Goal: Transaction & Acquisition: Purchase product/service

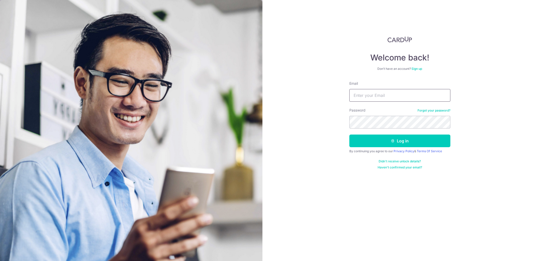
type input "[EMAIL_ADDRESS][DOMAIN_NAME]"
click at [408, 135] on button "Log in" at bounding box center [399, 140] width 101 height 13
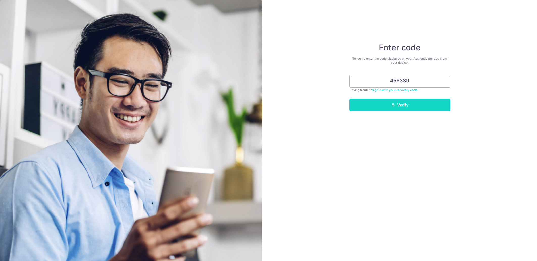
type input "456339"
click at [422, 104] on button "Verify" at bounding box center [399, 104] width 101 height 13
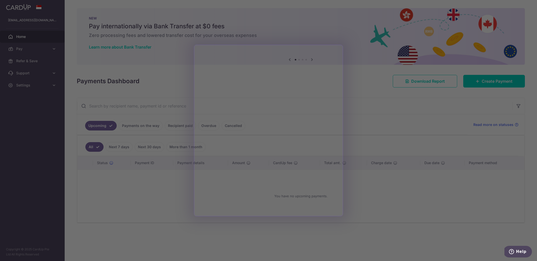
click at [375, 196] on div at bounding box center [271, 131] width 542 height 263
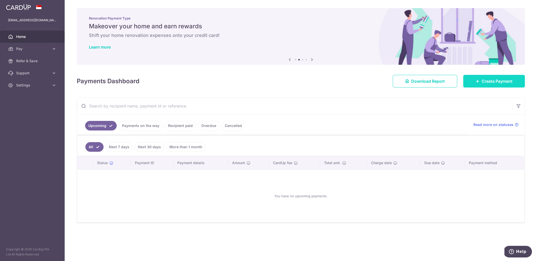
click at [489, 80] on span "Create Payment" at bounding box center [496, 81] width 31 height 6
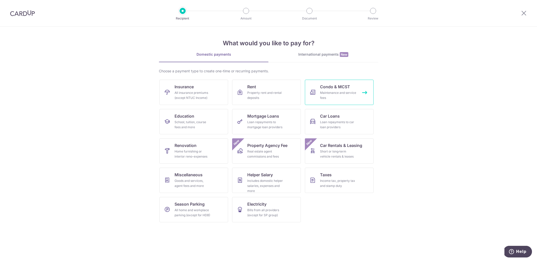
click at [333, 96] on div "Maintenance and service fees" at bounding box center [338, 95] width 36 height 10
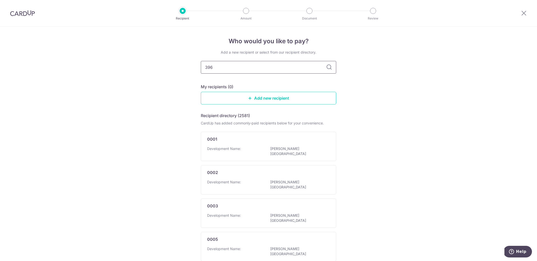
type input "3966"
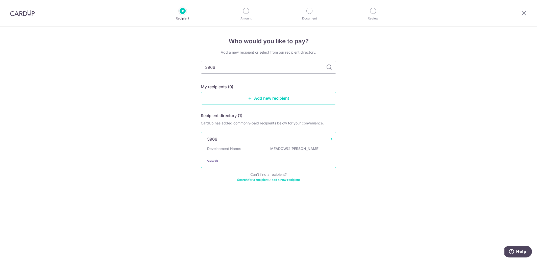
click at [249, 147] on div "Development Name: MEADOW@PEIRCE" at bounding box center [268, 150] width 123 height 8
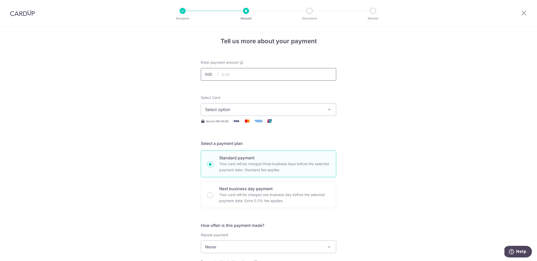
click at [262, 76] on input "text" at bounding box center [268, 74] width 135 height 13
paste input "686.7"
type input "686.70"
click at [236, 107] on span "Select option" at bounding box center [264, 109] width 118 height 6
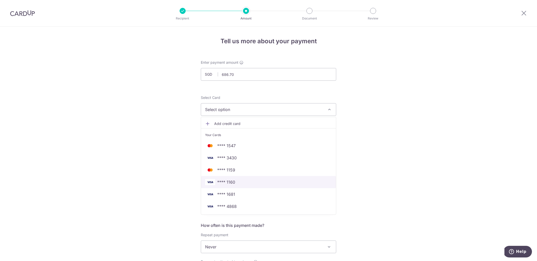
click at [256, 178] on link "**** 1160" at bounding box center [268, 182] width 135 height 12
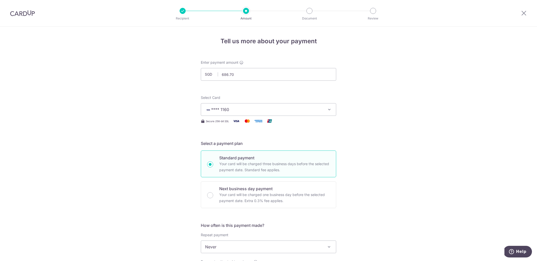
scroll to position [85, 0]
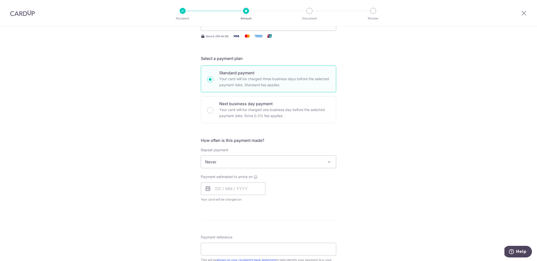
click at [241, 162] on span "Never" at bounding box center [268, 162] width 135 height 12
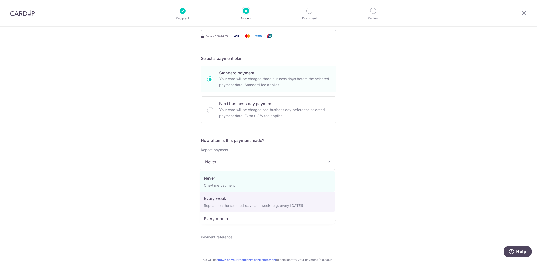
select select "2"
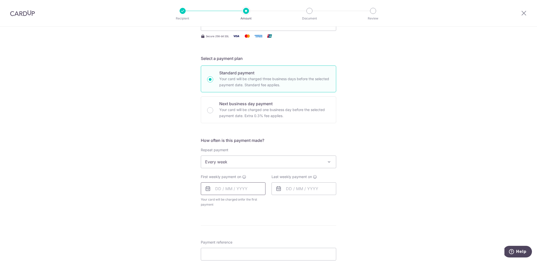
click at [229, 189] on input "text" at bounding box center [233, 188] width 65 height 13
click at [249, 222] on link "4" at bounding box center [251, 224] width 8 height 8
type input "[DATE]"
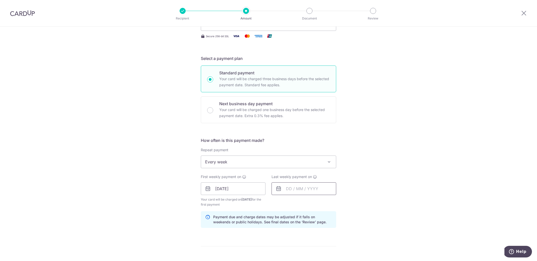
click at [291, 187] on input "text" at bounding box center [303, 188] width 65 height 13
click at [322, 235] on link "11" at bounding box center [322, 234] width 8 height 8
type input "[DATE]"
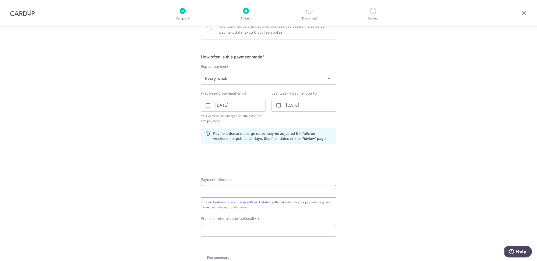
click at [260, 194] on input "Payment reference" at bounding box center [268, 191] width 135 height 13
paste input "#626#02-15"
type input "626 02-15"
click at [351, 207] on div "Tell us more about your payment Enter payment amount SGD 686.70 686.70 Select C…" at bounding box center [268, 99] width 537 height 482
click at [250, 230] on input "Promo or referral code (optional)" at bounding box center [268, 230] width 135 height 13
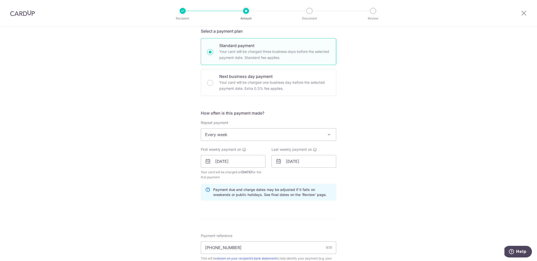
scroll to position [214, 0]
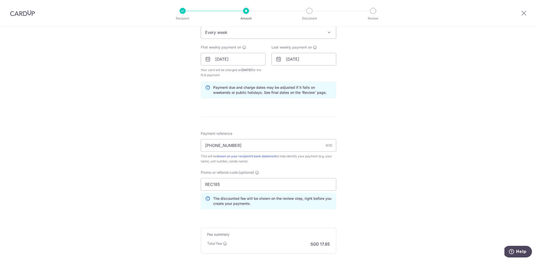
click at [355, 194] on div "Tell us more about your payment Enter payment amount SGD 686.70 686.70 Select C…" at bounding box center [268, 64] width 537 height 505
drag, startPoint x: 236, startPoint y: 185, endPoint x: 168, endPoint y: 183, distance: 68.2
click at [168, 183] on div "Tell us more about your payment Enter payment amount SGD 686.70 686.70 Select C…" at bounding box center [268, 64] width 537 height 505
paste input "3HOME25R"
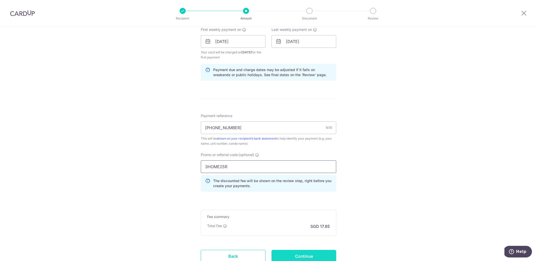
type input "3HOME25R"
click at [307, 256] on input "Continue" at bounding box center [303, 255] width 65 height 13
type input "Create Schedule"
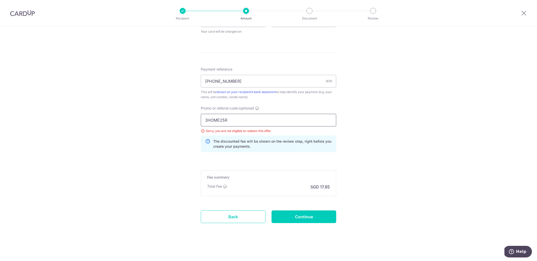
drag, startPoint x: 230, startPoint y: 118, endPoint x: 156, endPoint y: 111, distance: 74.3
click at [157, 111] on div "Tell us more about your payment Enter payment amount SGD 686.70 686.70 Select C…" at bounding box center [268, 17] width 537 height 486
paste input "REC185"
type input "REC185"
click at [170, 159] on div "Tell us more about your payment Enter payment amount SGD 686.70 686.70 Select C…" at bounding box center [268, 17] width 537 height 486
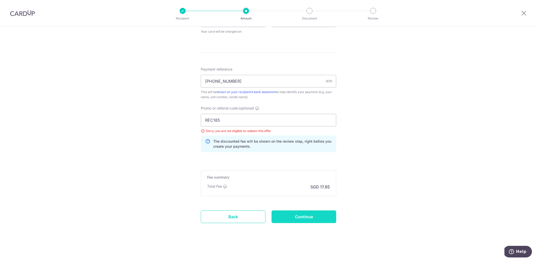
drag, startPoint x: 300, startPoint y: 218, endPoint x: 304, endPoint y: 218, distance: 3.8
click at [300, 219] on input "Continue" at bounding box center [303, 216] width 65 height 13
type input "Update Schedule"
click at [233, 122] on input "REC185" at bounding box center [268, 120] width 135 height 13
click at [223, 120] on input "REC185" at bounding box center [268, 120] width 135 height 13
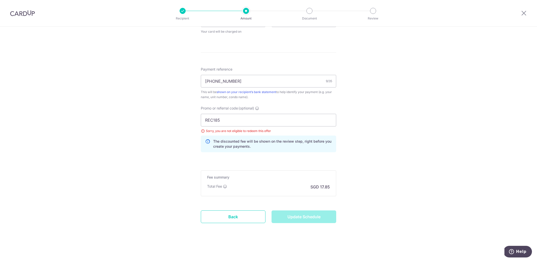
click at [290, 216] on div "Update Schedule" at bounding box center [303, 216] width 71 height 13
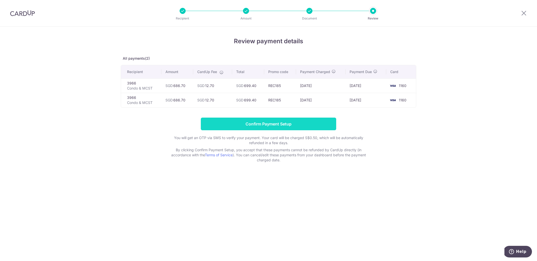
click at [281, 125] on input "Confirm Payment Setup" at bounding box center [268, 123] width 135 height 13
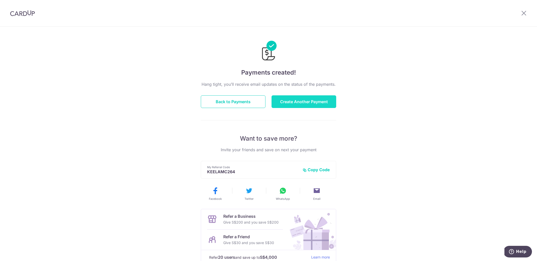
click at [301, 100] on button "Create Another Payment" at bounding box center [303, 101] width 65 height 13
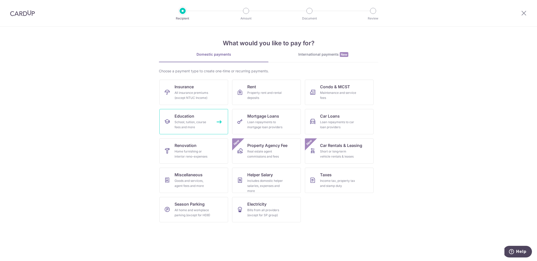
click at [195, 124] on div "School, tuition, course fees and more" at bounding box center [192, 124] width 36 height 10
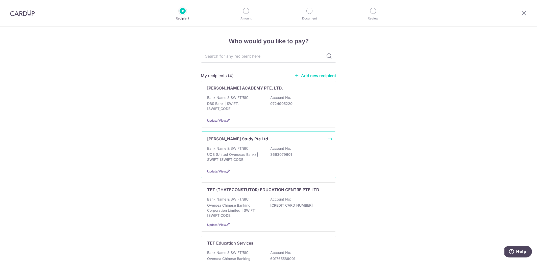
click at [238, 148] on p "Bank Name & SWIFT/BIC:" at bounding box center [228, 148] width 42 height 5
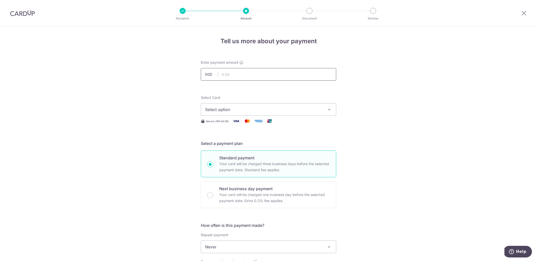
click at [256, 71] on input "text" at bounding box center [268, 74] width 135 height 13
type input "420.00"
click at [222, 110] on span "Select option" at bounding box center [264, 109] width 118 height 6
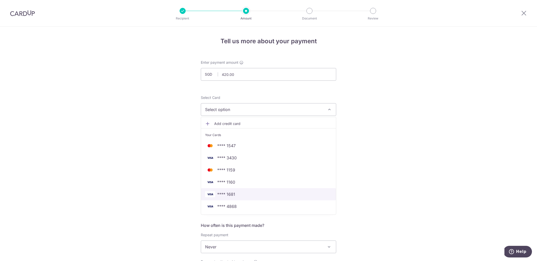
click at [215, 194] on span "**** 1681" at bounding box center [268, 194] width 127 height 6
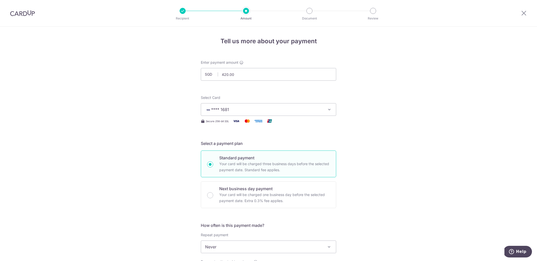
scroll to position [100, 0]
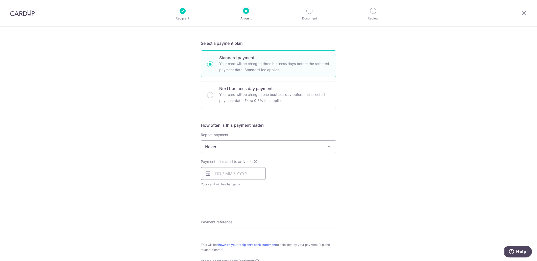
click at [233, 174] on input "text" at bounding box center [233, 173] width 65 height 13
click at [221, 219] on link "8" at bounding box center [221, 219] width 8 height 8
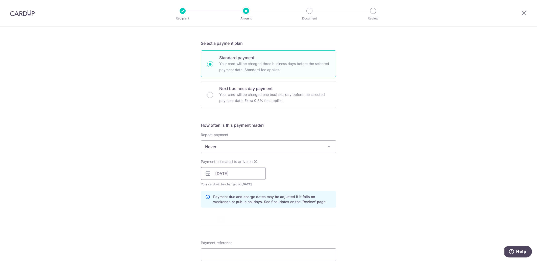
click at [245, 175] on input "[DATE]" at bounding box center [233, 173] width 65 height 13
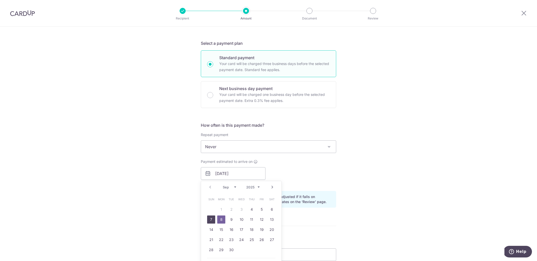
click at [208, 218] on link "7" at bounding box center [211, 219] width 8 height 8
type input "[DATE]"
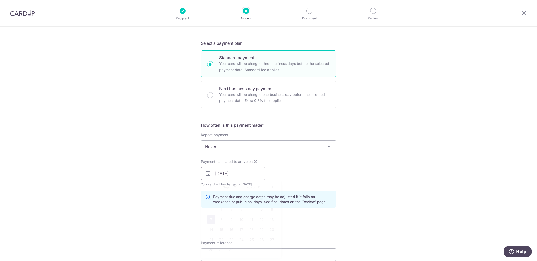
click at [246, 175] on input "[DATE]" at bounding box center [233, 173] width 65 height 13
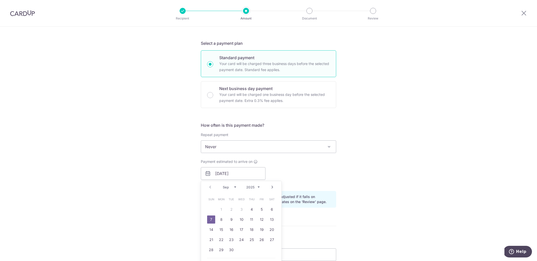
click at [306, 168] on div "Payment estimated to arrive on 07/09/2025 Prev Next Sep Oct Nov Dec 2025 2026 2…" at bounding box center [268, 173] width 141 height 28
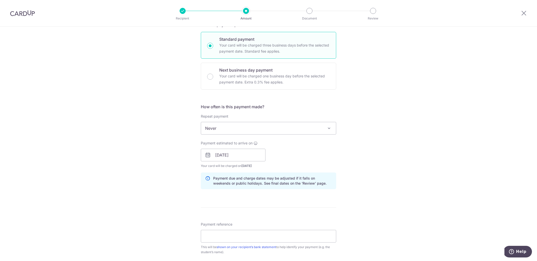
scroll to position [141, 0]
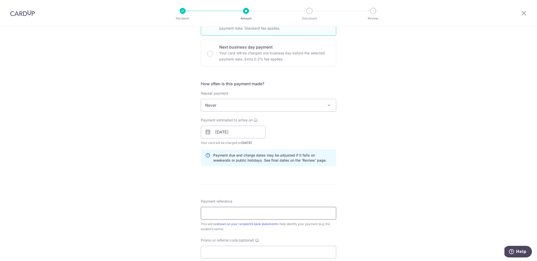
click at [240, 212] on input "Payment reference" at bounding box center [268, 213] width 135 height 13
paste input "D2025-0709"
type input "D2025-0709"
click at [365, 185] on div "Tell us more about your payment Enter payment amount SGD 420.00 420.00 Select C…" at bounding box center [268, 123] width 537 height 477
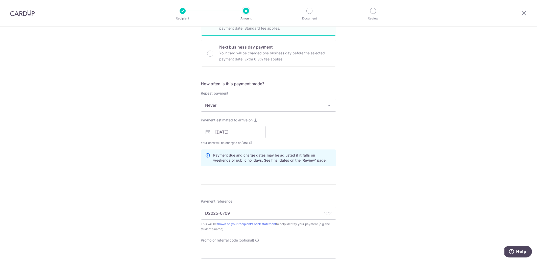
scroll to position [157, 0]
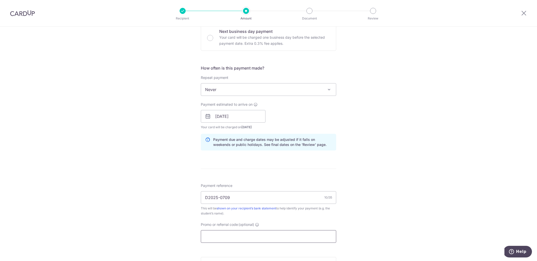
click at [225, 233] on input "Promo or referral code (optional)" at bounding box center [268, 236] width 135 height 13
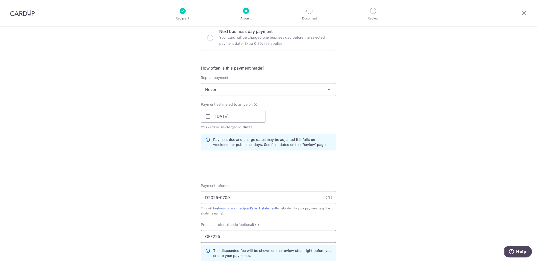
type input "OFF225"
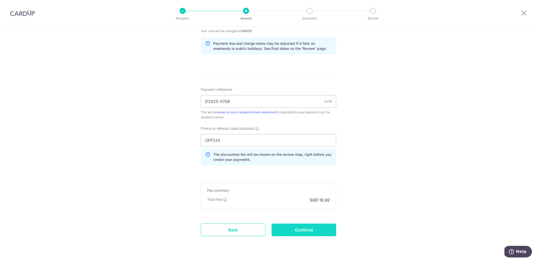
click at [291, 227] on input "Continue" at bounding box center [303, 229] width 65 height 13
type input "Create Schedule"
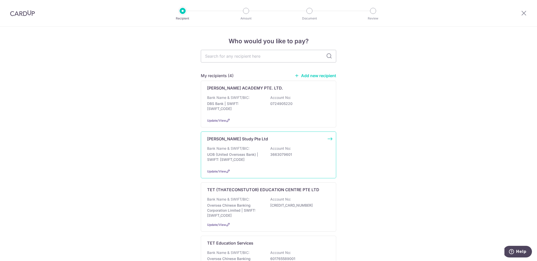
click at [252, 147] on div "Bank Name & SWIFT/BIC: UOB (United Overseas Bank) | SWIFT: UOVBSGSGXXX Account …" at bounding box center [268, 155] width 123 height 19
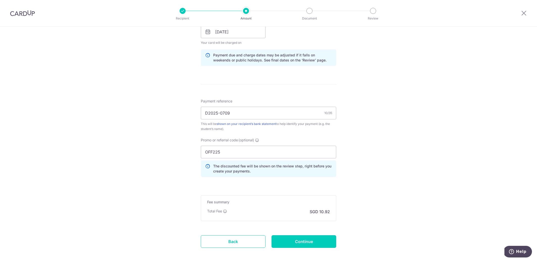
scroll to position [260, 0]
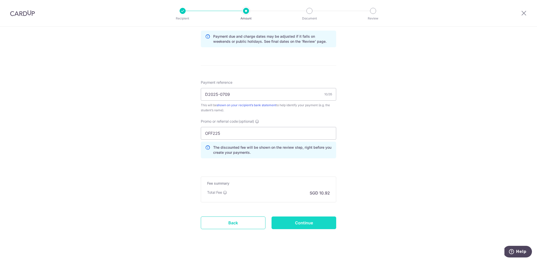
click at [311, 224] on input "Continue" at bounding box center [303, 222] width 65 height 13
type input "Update Schedule"
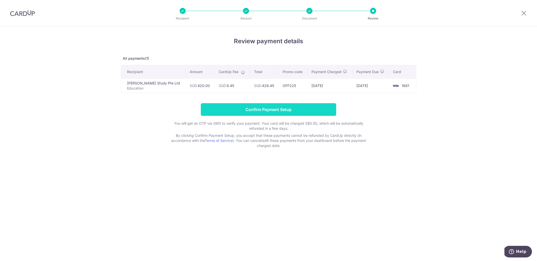
click at [263, 107] on input "Confirm Payment Setup" at bounding box center [268, 109] width 135 height 13
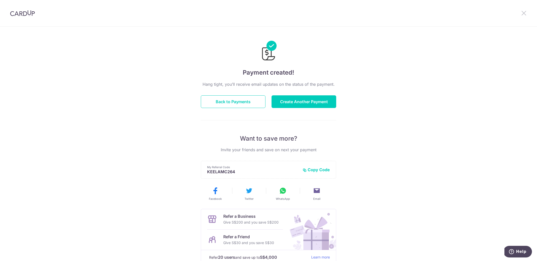
click at [524, 15] on icon at bounding box center [524, 13] width 6 height 6
